Goal: Check status: Check status

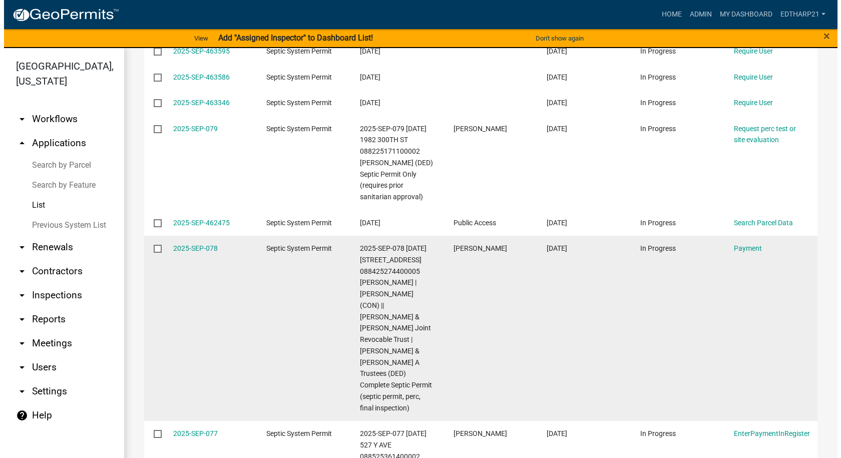
scroll to position [200, 0]
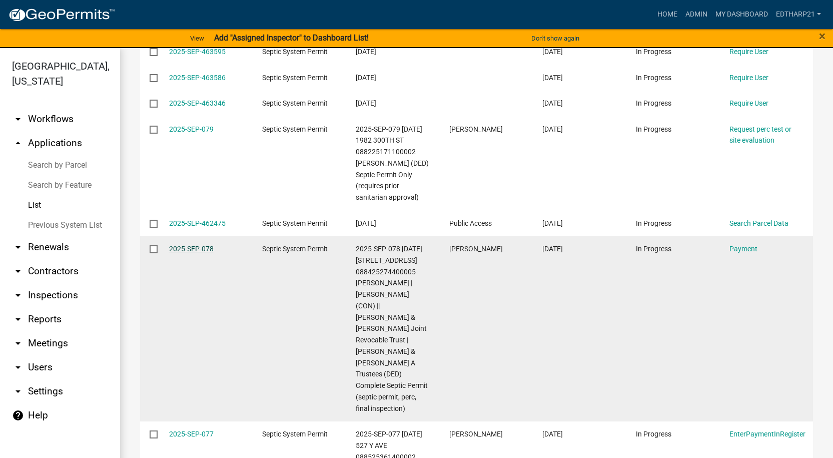
click at [195, 253] on link "2025-SEP-078" at bounding box center [191, 249] width 45 height 8
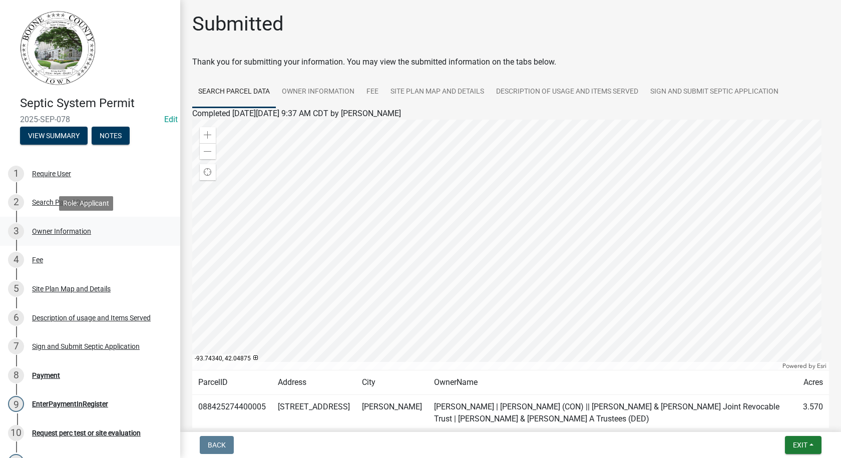
click at [61, 228] on div "Owner Information" at bounding box center [61, 231] width 59 height 7
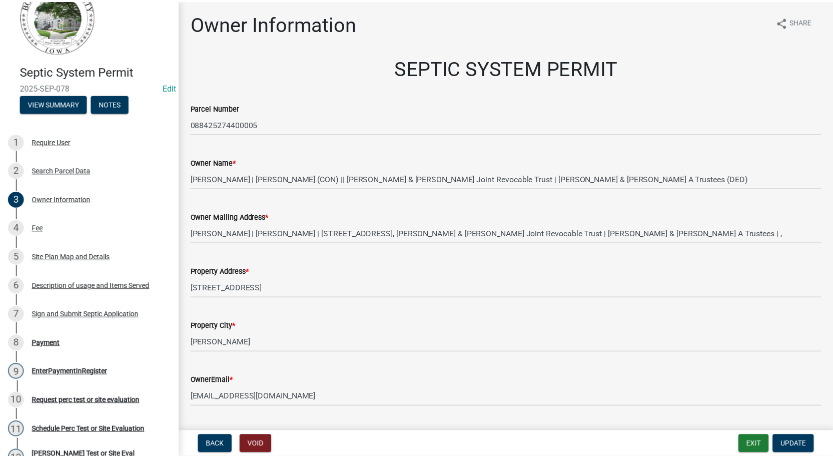
scroll to position [6, 0]
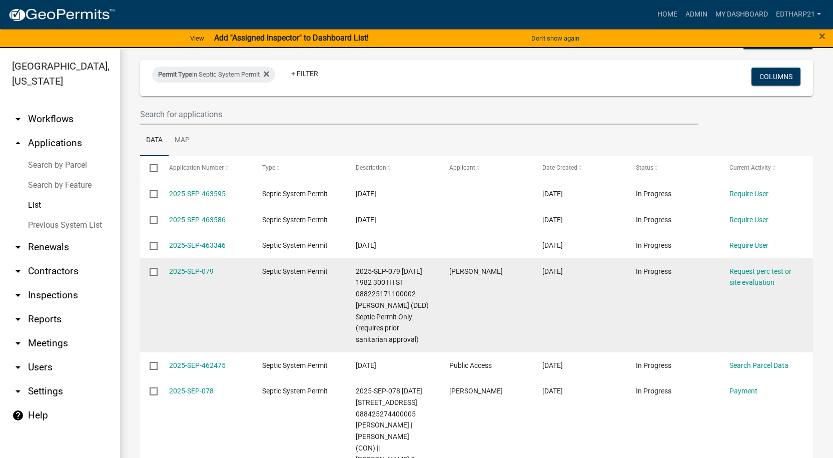
scroll to position [150, 0]
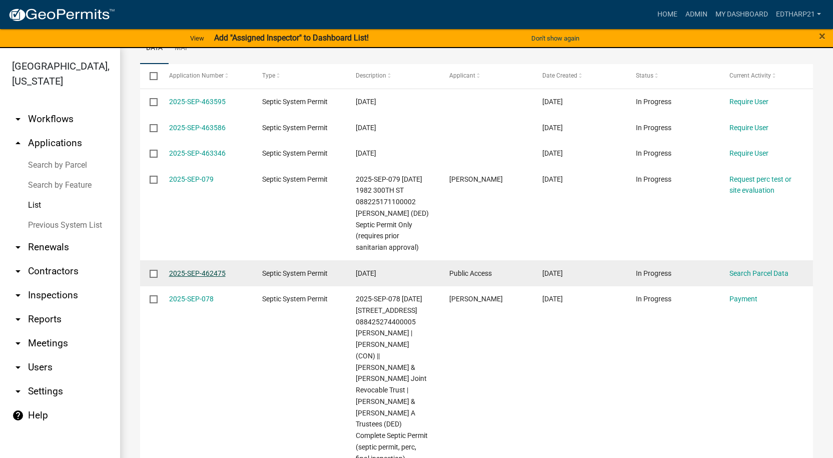
click at [212, 277] on link "2025-SEP-462475" at bounding box center [197, 273] width 57 height 8
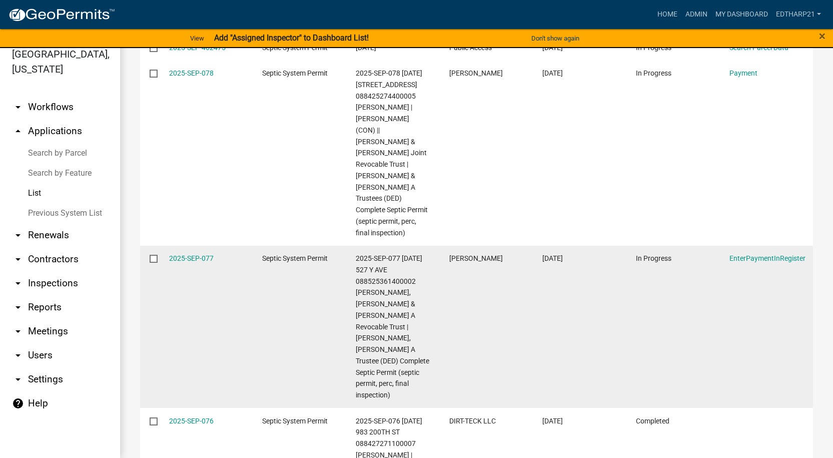
scroll to position [350, 0]
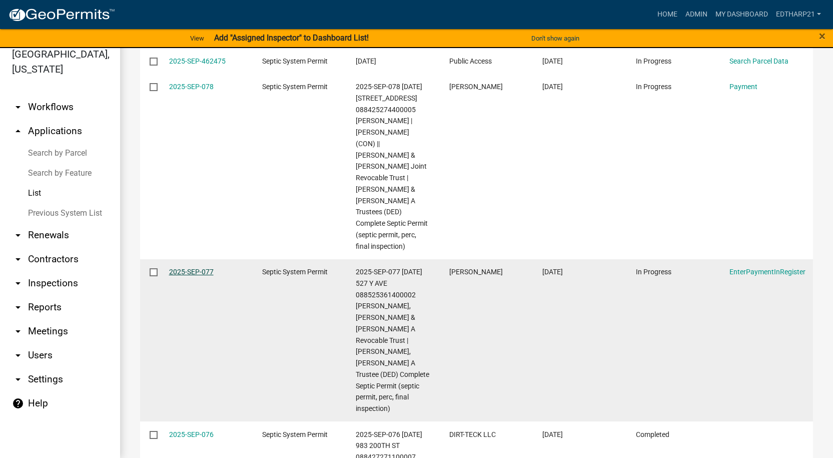
click at [201, 268] on link "2025-SEP-077" at bounding box center [191, 272] width 45 height 8
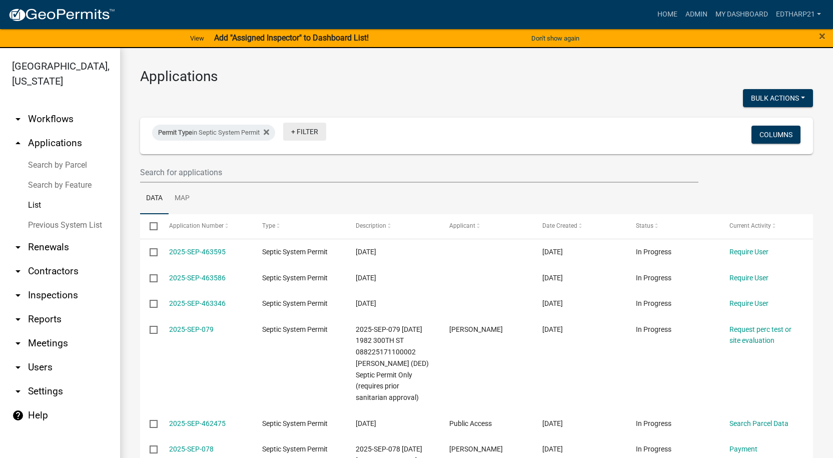
click at [307, 131] on link "+ Filter" at bounding box center [304, 132] width 43 height 18
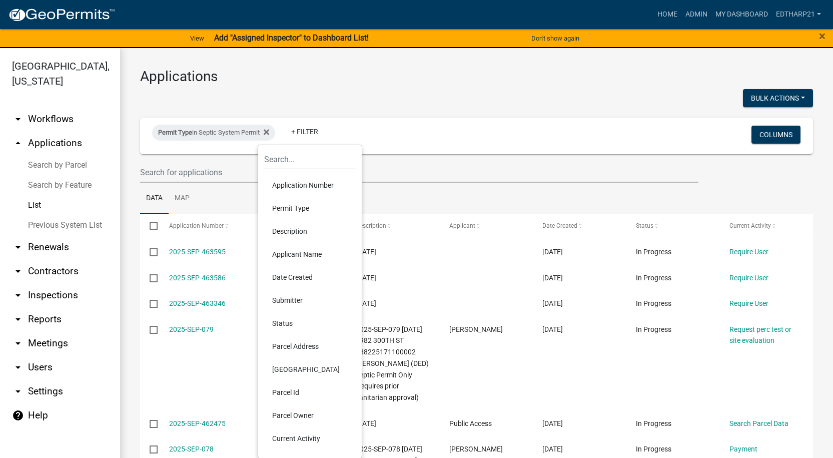
click at [285, 209] on li "Permit Type" at bounding box center [310, 208] width 92 height 23
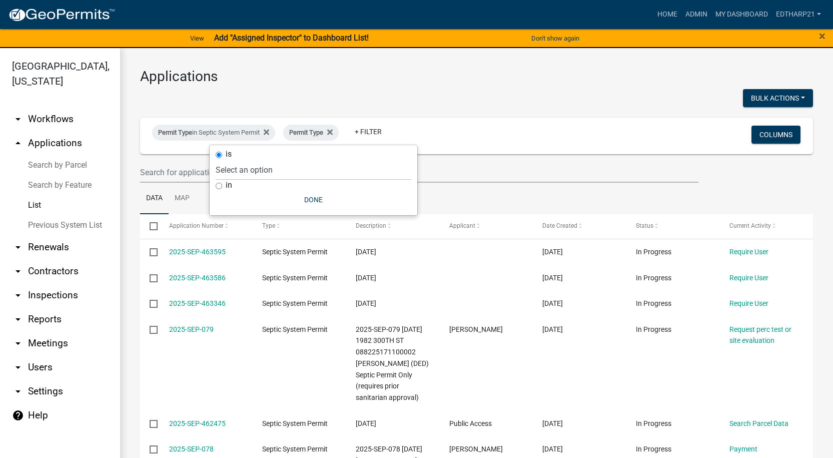
click at [220, 186] on input "in" at bounding box center [219, 186] width 7 height 7
radio input "true"
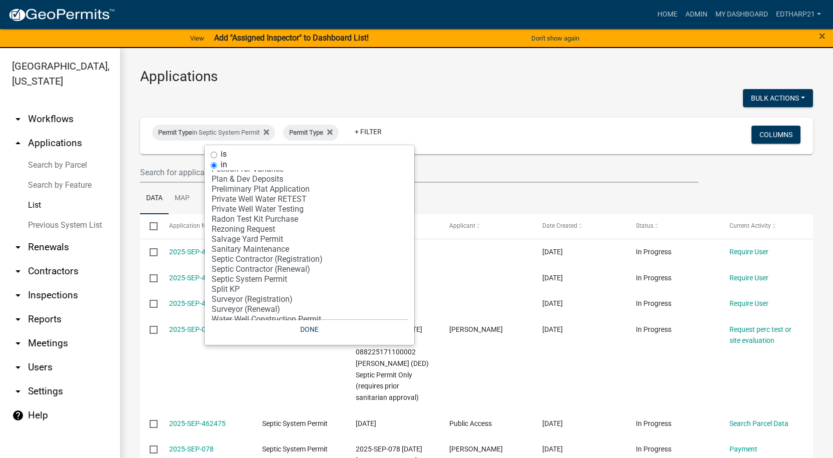
scroll to position [267, 0]
select select "41: '1d9a8078-517d-4229-8d99-27266846e77a'"
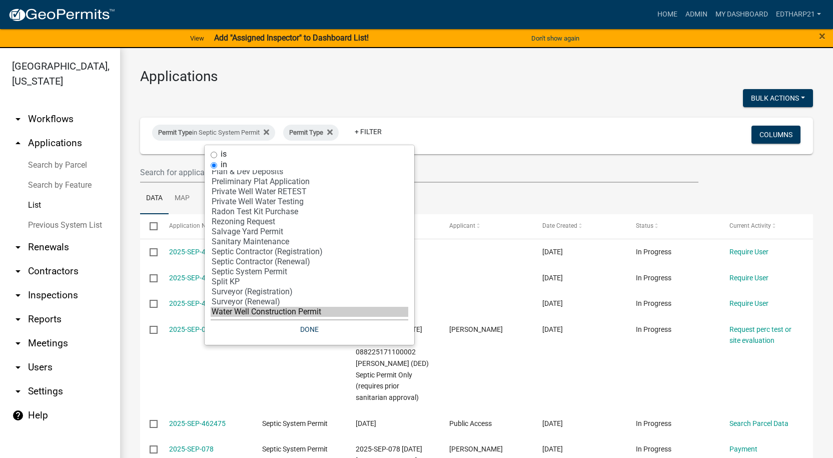
click at [257, 311] on option "Water Well Construction Permit" at bounding box center [310, 312] width 198 height 10
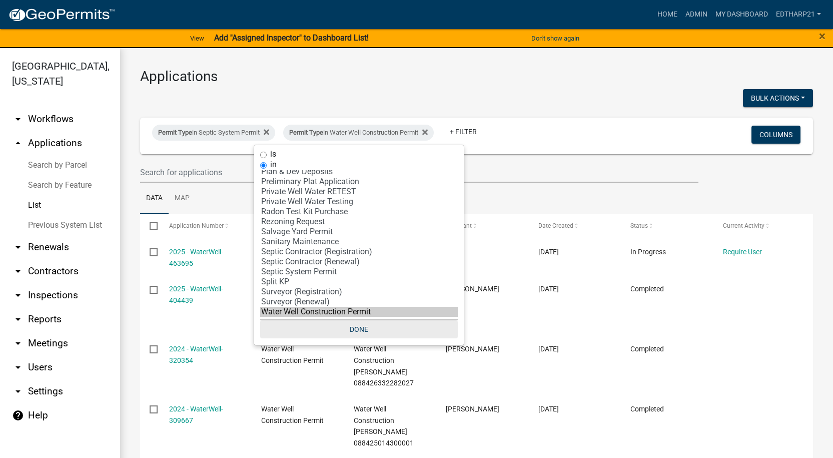
click at [366, 329] on button "Done" at bounding box center [359, 329] width 198 height 18
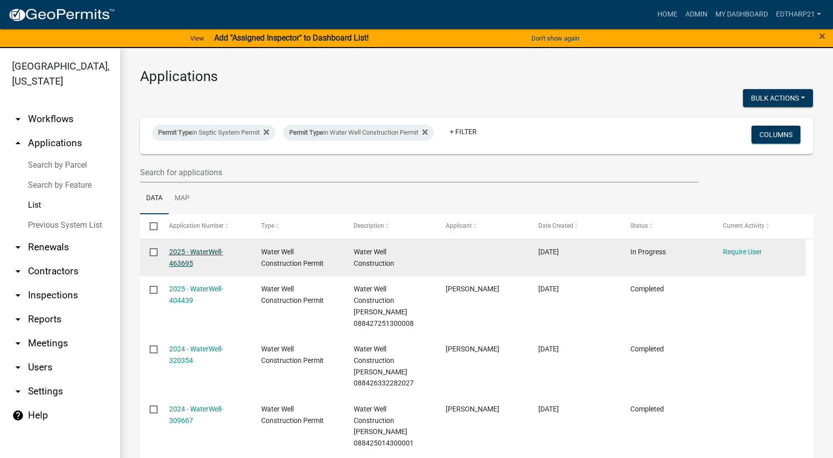
click at [211, 250] on link "2025 - WaterWell-463695" at bounding box center [196, 258] width 54 height 20
